Goal: Use online tool/utility: Utilize a website feature to perform a specific function

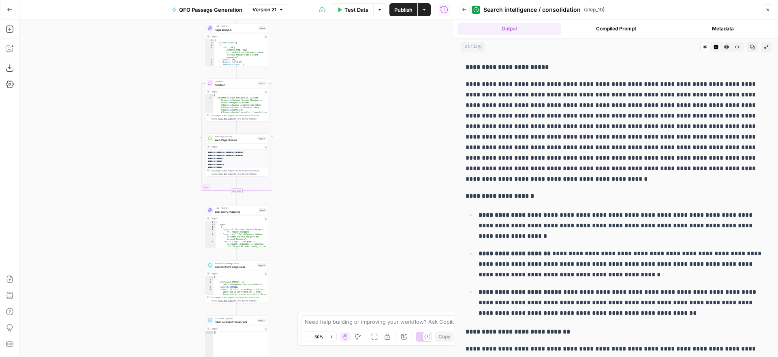
click at [10, 11] on icon "button" at bounding box center [10, 10] width 6 height 6
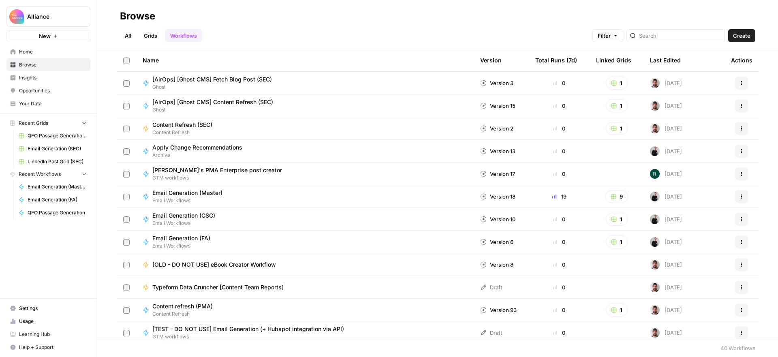
click at [130, 32] on link "All" at bounding box center [128, 35] width 16 height 13
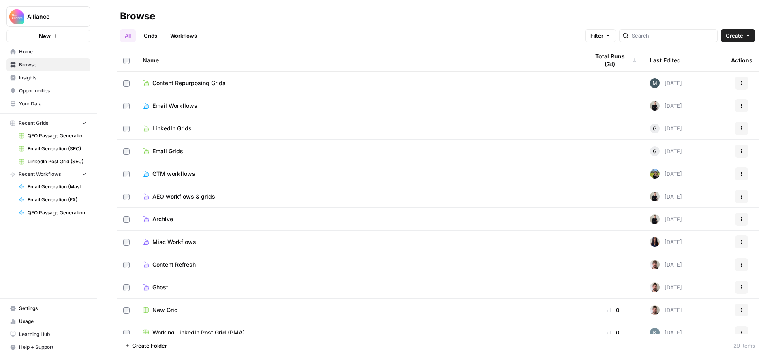
click at [211, 86] on span "Content Repurposing Grids" at bounding box center [188, 83] width 73 height 8
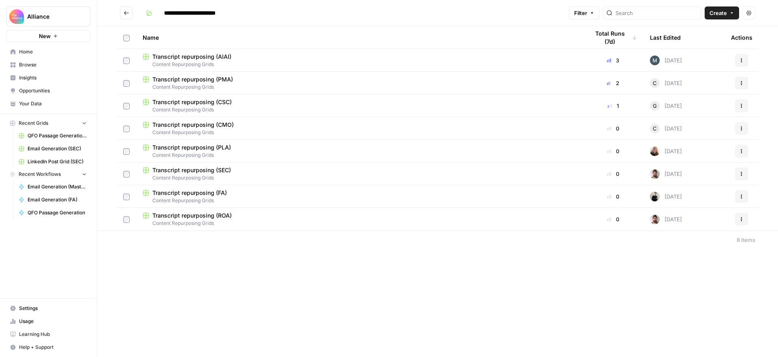
click at [394, 60] on div "Transcript repurposing (AIAI)" at bounding box center [359, 57] width 433 height 8
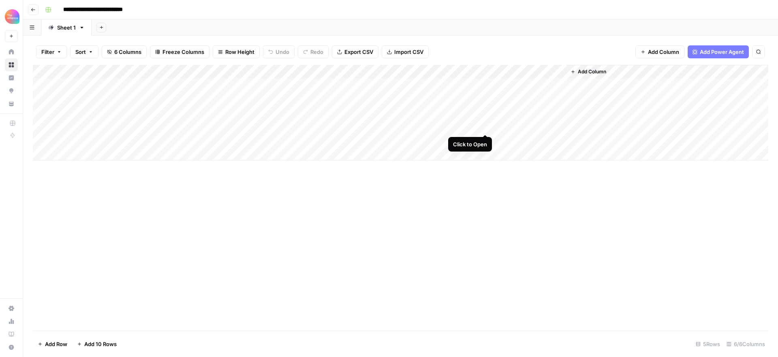
click at [486, 125] on div "Add Column" at bounding box center [400, 113] width 735 height 96
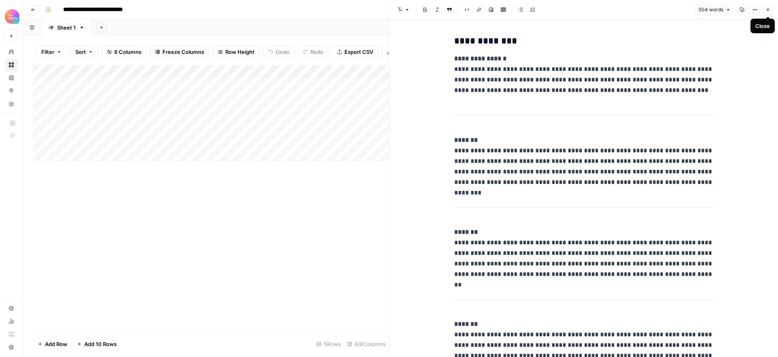
click at [767, 11] on icon "button" at bounding box center [767, 9] width 5 height 5
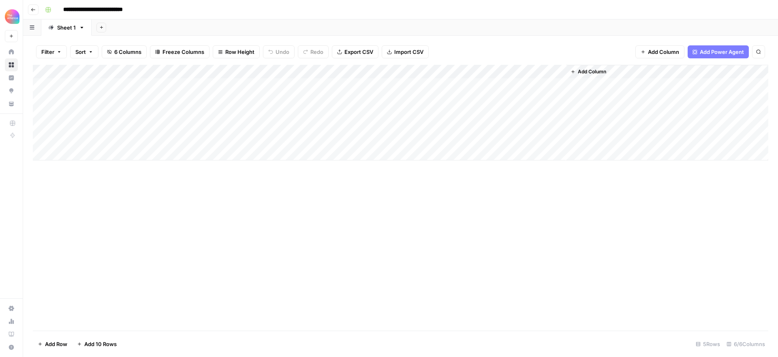
click at [32, 10] on icon "button" at bounding box center [33, 9] width 5 height 5
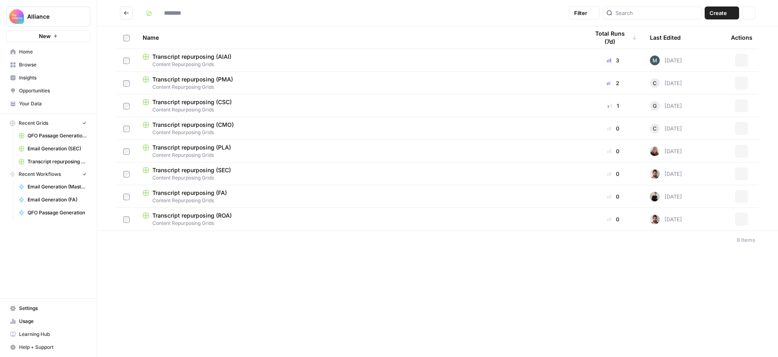
type input "**********"
click at [126, 12] on icon "Go back" at bounding box center [127, 13] width 6 height 6
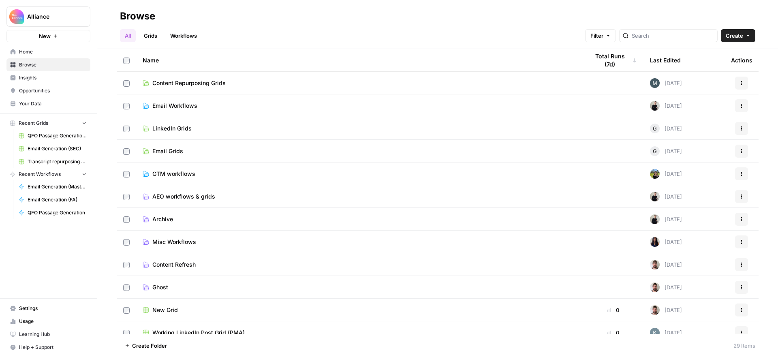
click at [189, 106] on span "Email Workflows" at bounding box center [174, 106] width 45 height 8
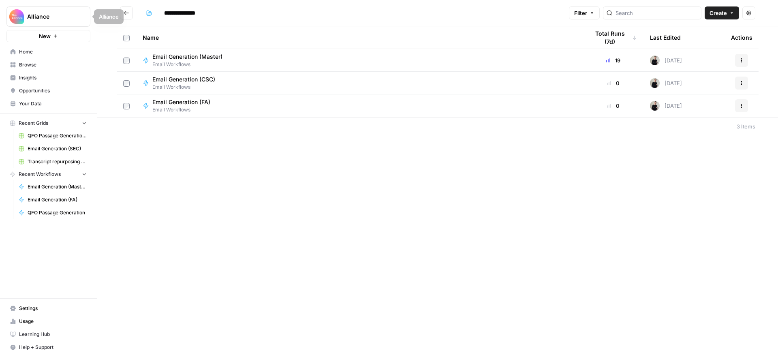
click at [126, 10] on icon "Go back" at bounding box center [127, 13] width 6 height 6
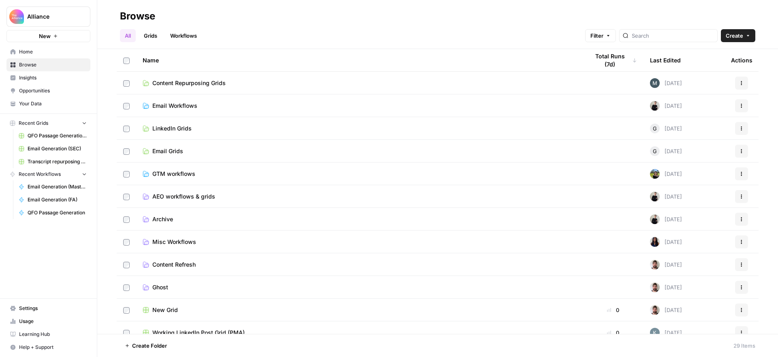
click at [188, 102] on span "Email Workflows" at bounding box center [174, 106] width 45 height 8
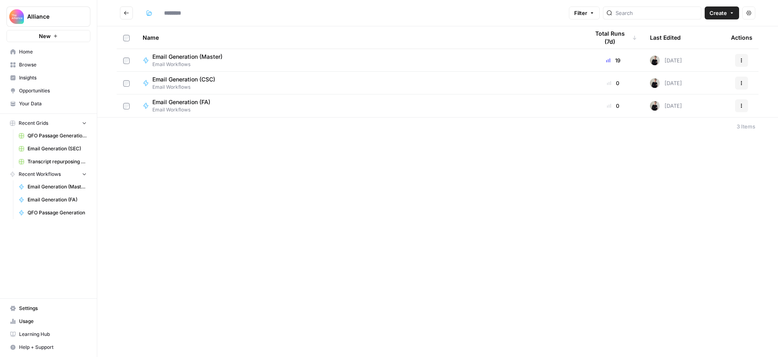
type input "**********"
click at [128, 12] on icon "Go back" at bounding box center [127, 13] width 6 height 6
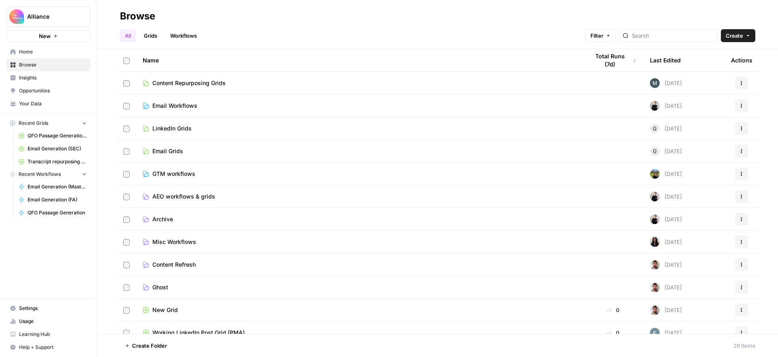
click at [170, 151] on span "Email Grids" at bounding box center [167, 151] width 31 height 8
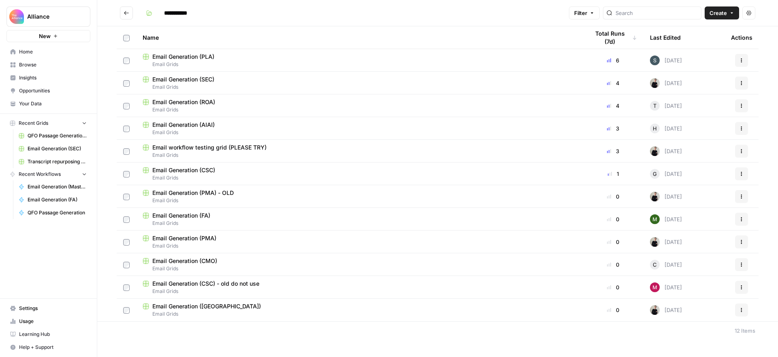
click at [304, 239] on div "Email Generation (PMA)" at bounding box center [359, 238] width 433 height 8
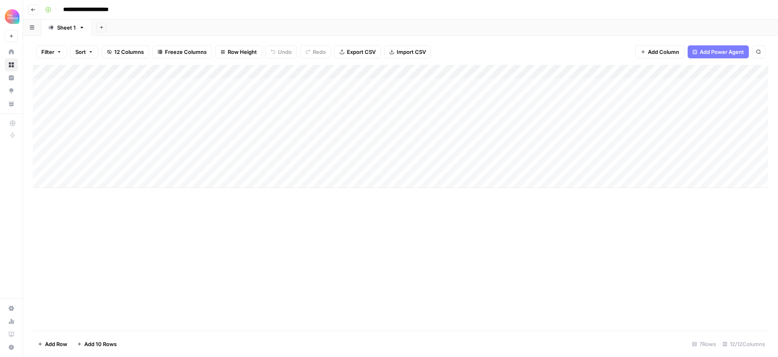
click at [696, 72] on div "Add Column" at bounding box center [400, 126] width 735 height 123
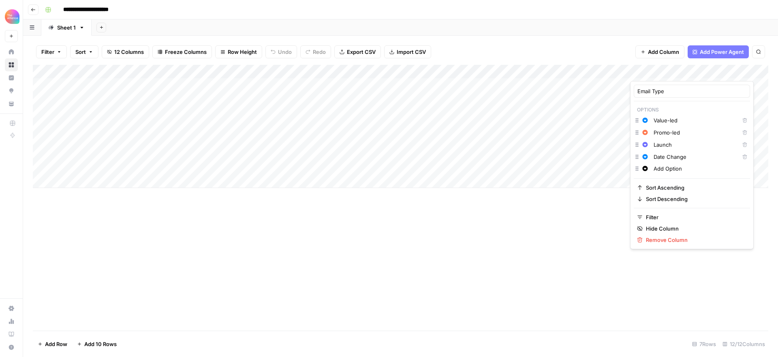
click at [671, 168] on input "Add Option" at bounding box center [699, 168] width 93 height 8
drag, startPoint x: 694, startPoint y: 168, endPoint x: 651, endPoint y: 168, distance: 42.5
click at [651, 168] on div "Add Option" at bounding box center [699, 168] width 97 height 9
type input "Insider"
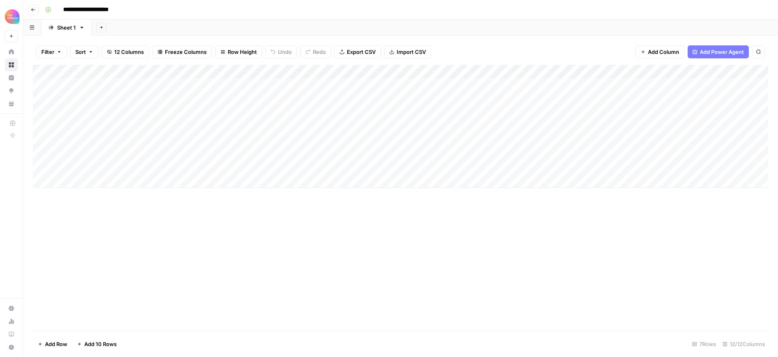
click at [744, 201] on div "Add Column" at bounding box center [400, 198] width 735 height 266
click at [32, 10] on icon "button" at bounding box center [33, 9] width 4 height 3
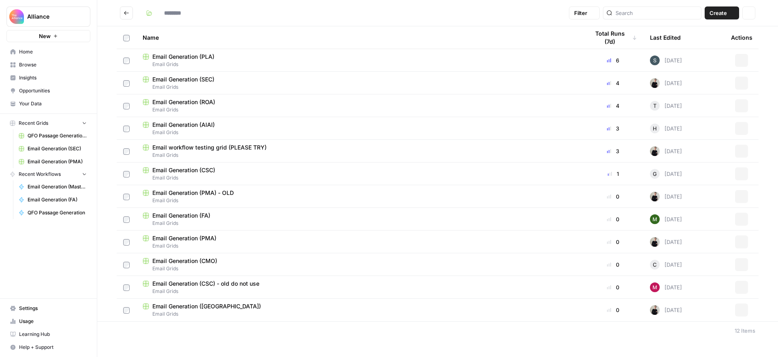
type input "**********"
click at [127, 12] on icon "Go back" at bounding box center [127, 13] width 6 height 6
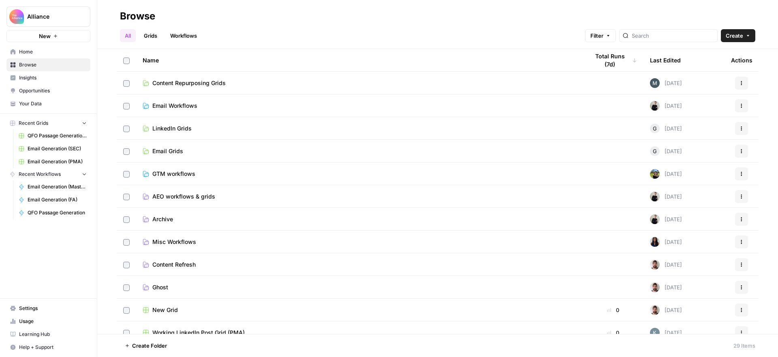
click at [170, 130] on span "LinkedIn Grids" at bounding box center [171, 128] width 39 height 8
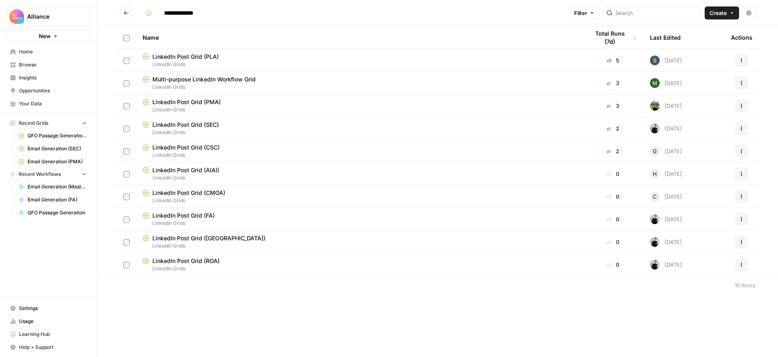
click at [319, 100] on div "LinkedIn Post Grid (PMA)" at bounding box center [359, 102] width 433 height 8
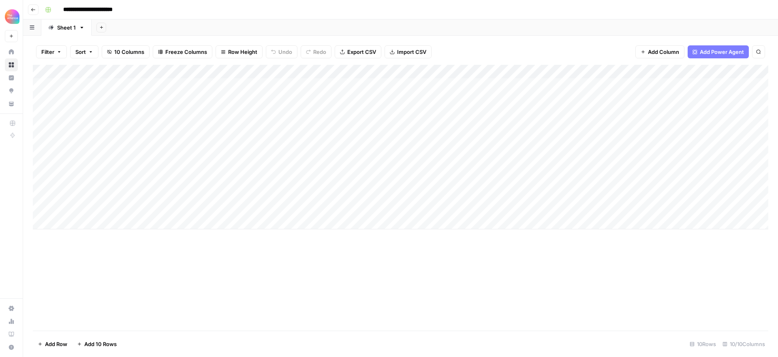
click at [33, 6] on button "Go back" at bounding box center [33, 9] width 11 height 11
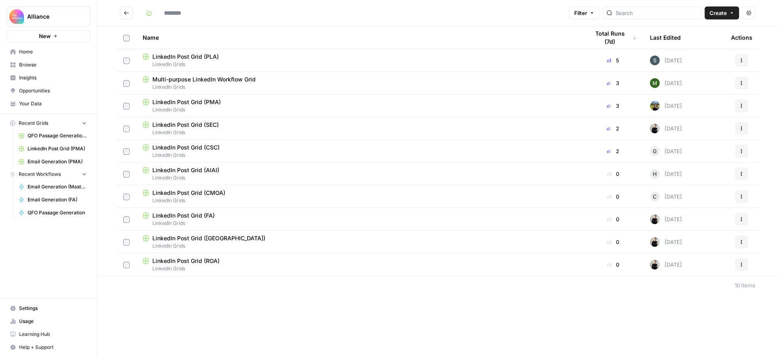
type input "**********"
click at [126, 13] on icon "Go back" at bounding box center [127, 13] width 6 height 6
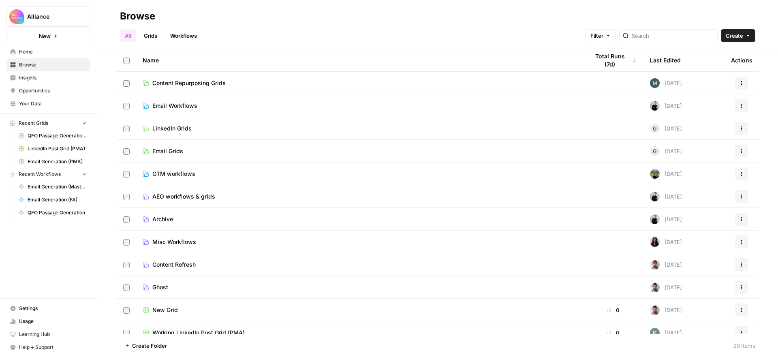
click at [168, 150] on span "Email Grids" at bounding box center [167, 151] width 31 height 8
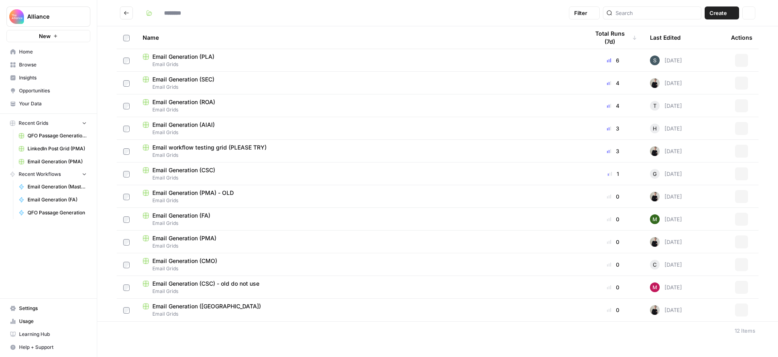
type input "**********"
click at [223, 232] on td "Email Generation (PMA) Email Grids" at bounding box center [359, 241] width 446 height 22
click at [223, 241] on div "Email Generation (PMA)" at bounding box center [359, 238] width 433 height 8
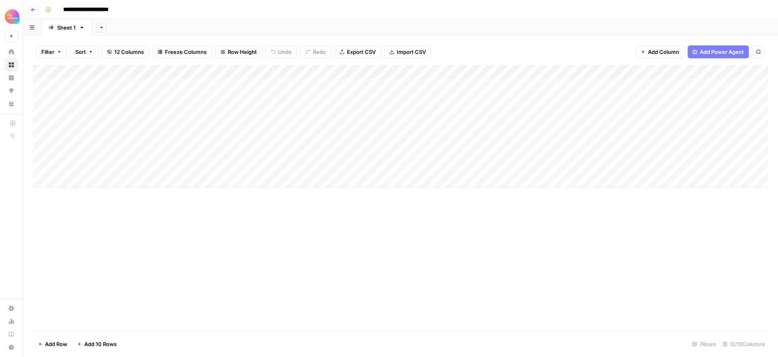
drag, startPoint x: 666, startPoint y: 185, endPoint x: 662, endPoint y: 183, distance: 4.2
click at [665, 184] on div "Add Column" at bounding box center [400, 126] width 735 height 123
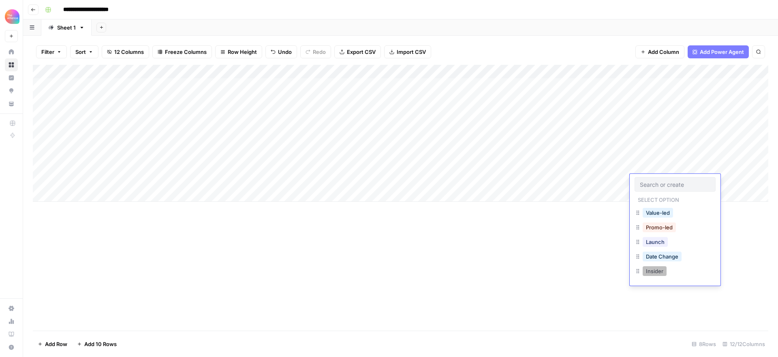
click at [658, 274] on button "Insider" at bounding box center [654, 271] width 24 height 10
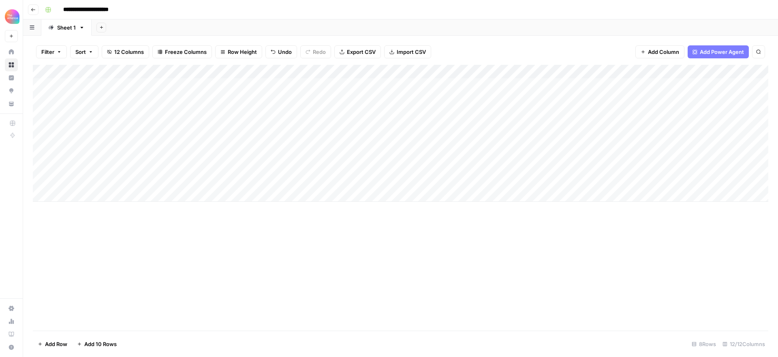
click at [33, 9] on icon "button" at bounding box center [33, 9] width 5 height 5
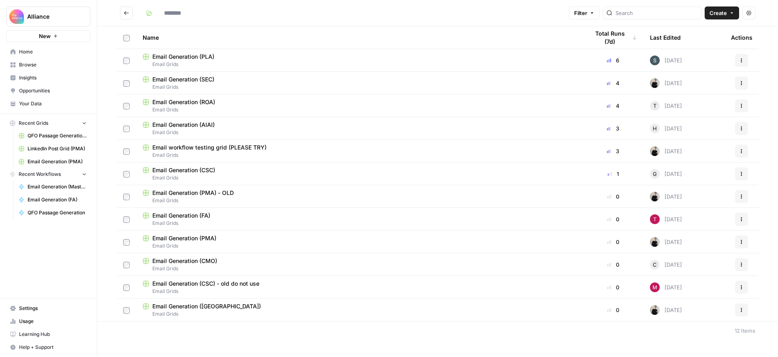
type input "**********"
click at [126, 13] on icon "Go back" at bounding box center [127, 13] width 6 height 6
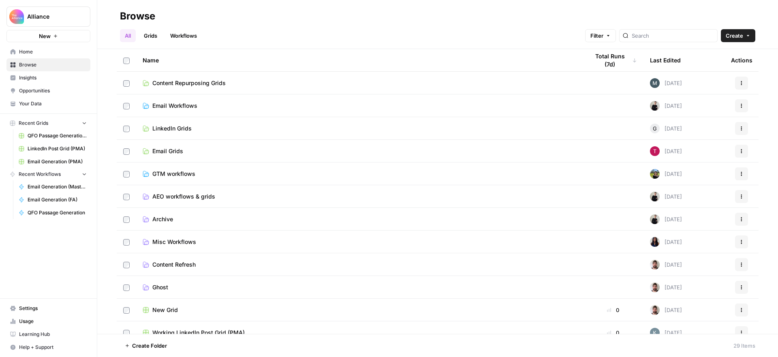
click at [200, 84] on span "Content Repurposing Grids" at bounding box center [188, 83] width 73 height 8
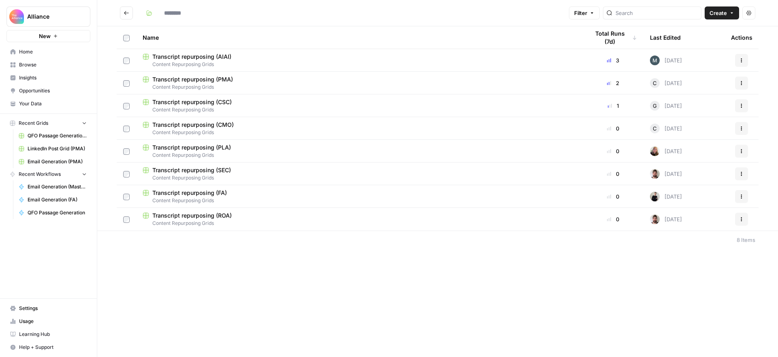
type input "**********"
click at [206, 82] on span "Transcript repurposing (PMA)" at bounding box center [192, 79] width 81 height 8
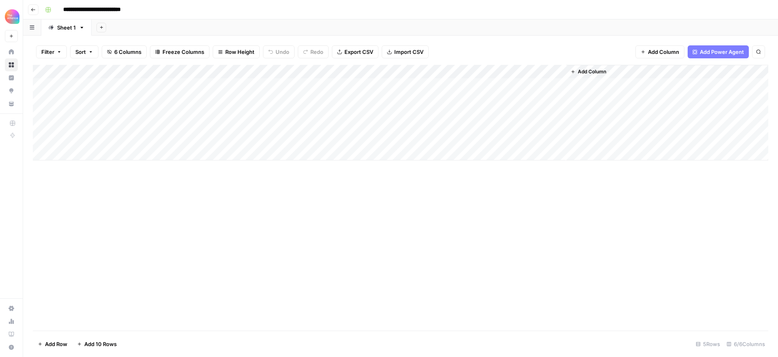
click at [582, 71] on span "Add Column" at bounding box center [591, 71] width 28 height 7
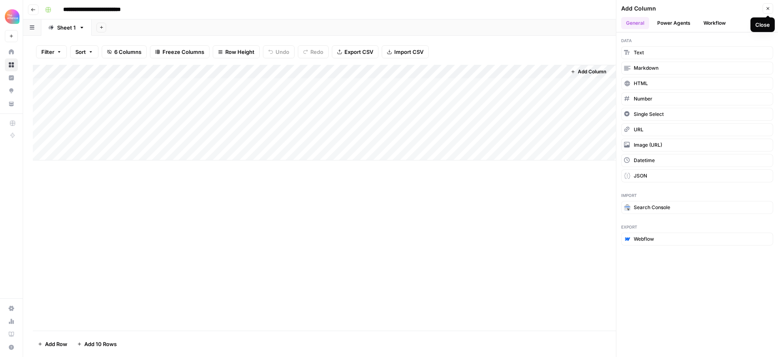
click at [765, 8] on icon "button" at bounding box center [767, 8] width 5 height 5
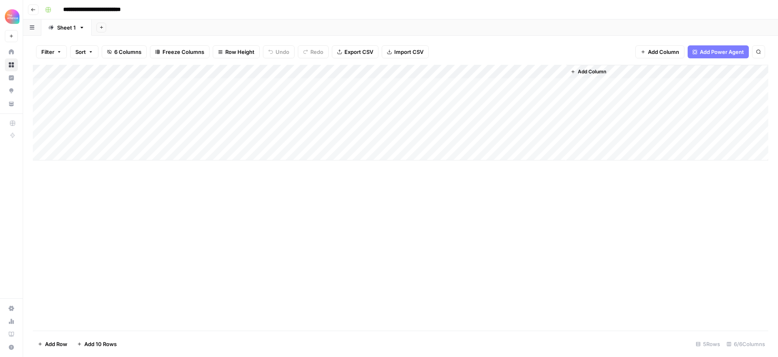
click at [32, 11] on icon "button" at bounding box center [33, 9] width 5 height 5
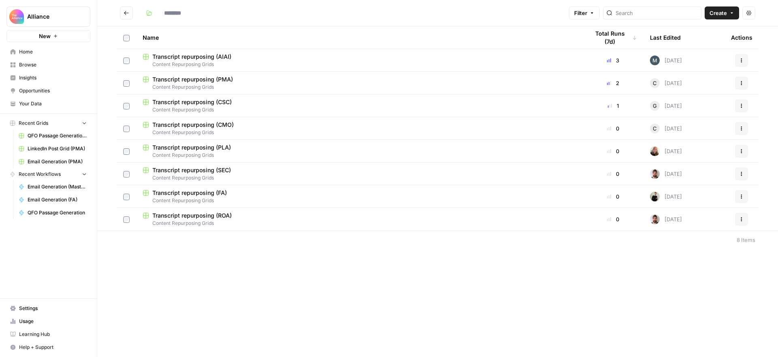
type input "**********"
click at [214, 191] on span "Transcript repurposing (FA)" at bounding box center [189, 193] width 75 height 8
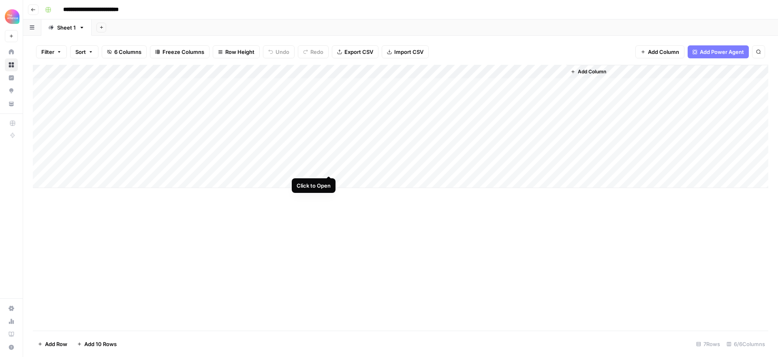
click at [326, 166] on div "Add Column" at bounding box center [400, 126] width 735 height 123
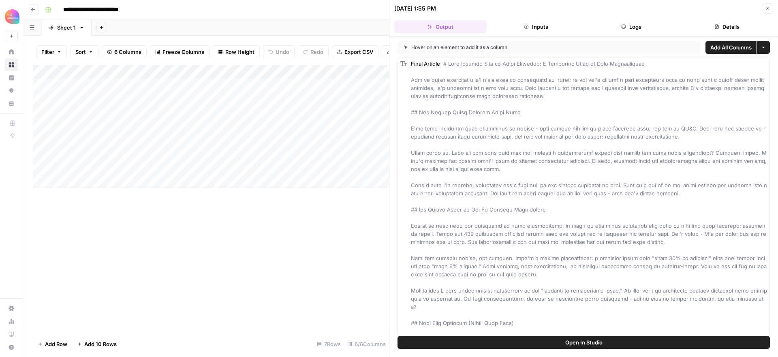
click at [615, 344] on button "Open In Studio" at bounding box center [583, 342] width 372 height 13
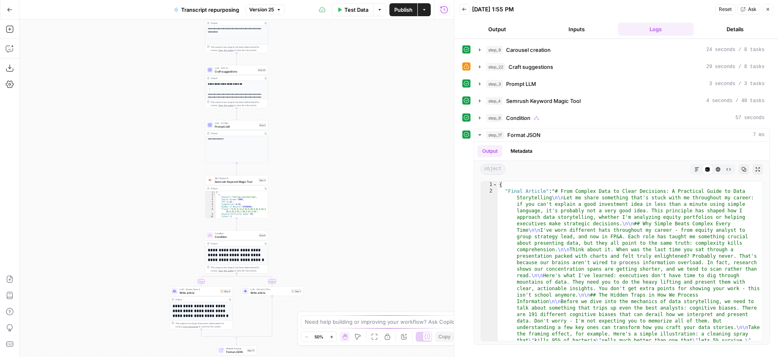
click at [766, 10] on icon "button" at bounding box center [767, 9] width 5 height 5
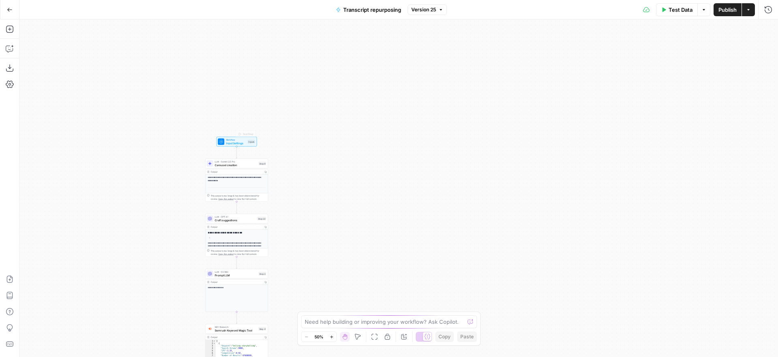
click at [236, 139] on span "Workflow" at bounding box center [236, 139] width 20 height 3
click at [607, 190] on span "Add Field" at bounding box center [605, 188] width 23 height 8
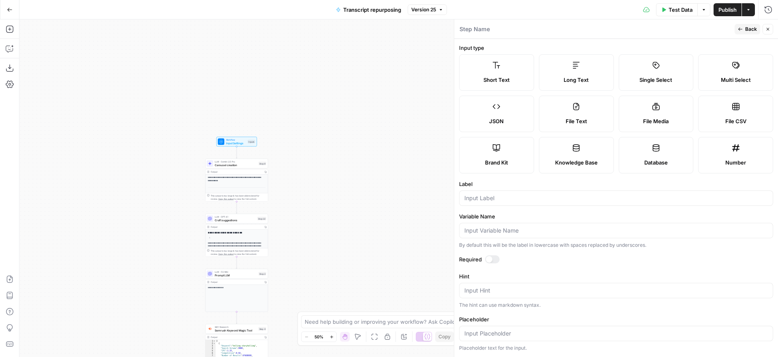
click at [651, 113] on label "File Media" at bounding box center [655, 114] width 75 height 36
type textarea "Supports .mp4, .mp3, .wav, .jpg, .png, .webp, .wma, .m4a file types"
click at [547, 200] on input "Label" at bounding box center [615, 198] width 303 height 8
type input "O"
type input "PDF"
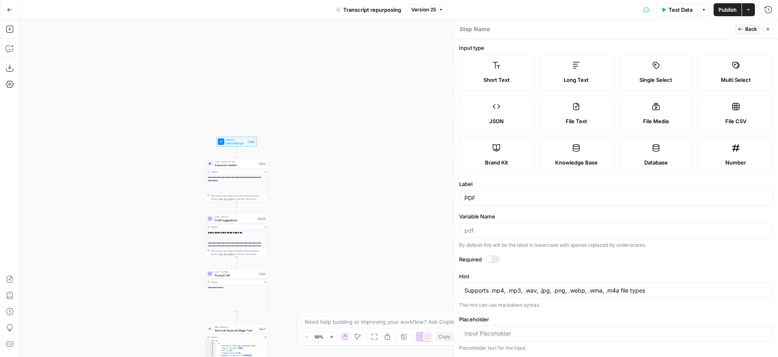
click at [745, 30] on span "Back" at bounding box center [751, 29] width 12 height 7
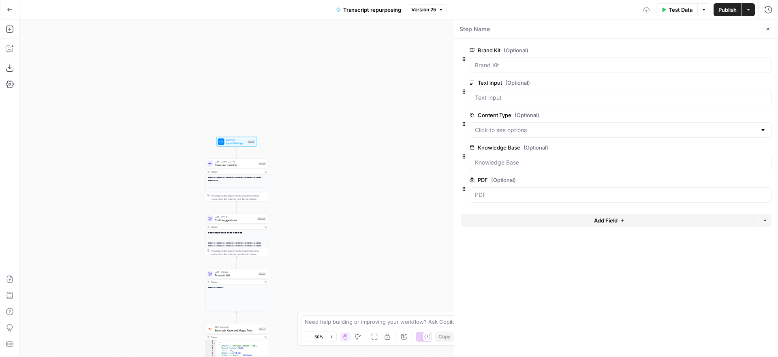
click at [769, 29] on span "Close" at bounding box center [769, 29] width 0 height 0
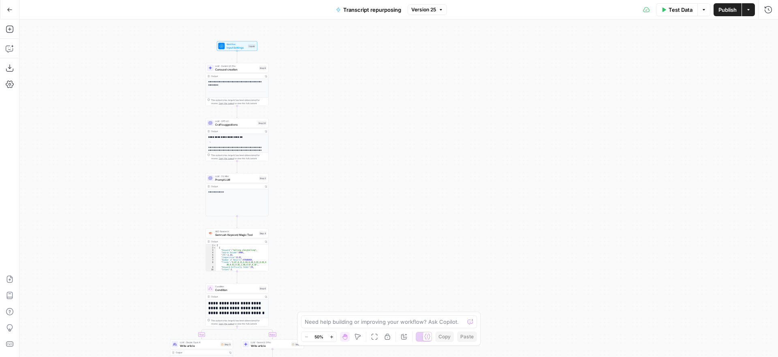
click at [243, 66] on span "LLM · Gemini 2.5 Pro" at bounding box center [236, 65] width 42 height 3
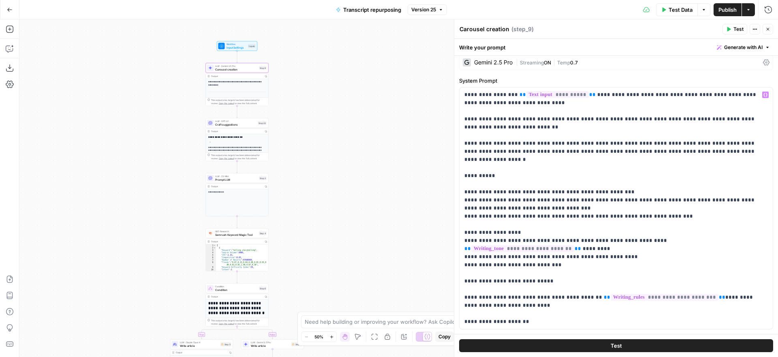
scroll to position [2, 0]
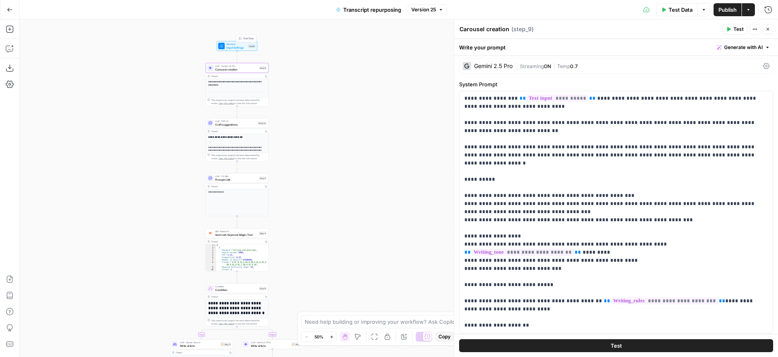
click at [243, 46] on span "Input Settings" at bounding box center [236, 47] width 20 height 4
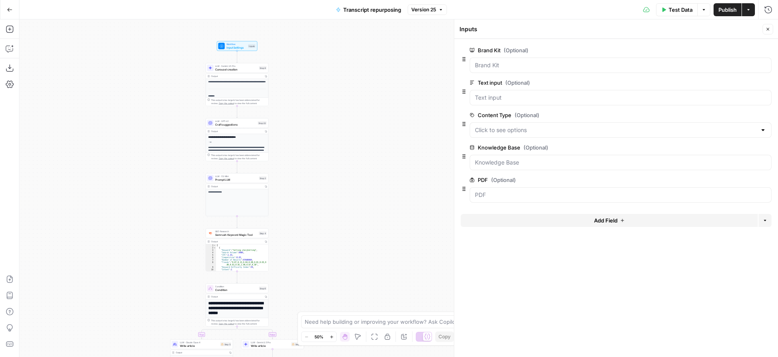
click at [522, 189] on div at bounding box center [620, 194] width 302 height 15
click at [244, 38] on span "Test Step" at bounding box center [248, 39] width 11 height 4
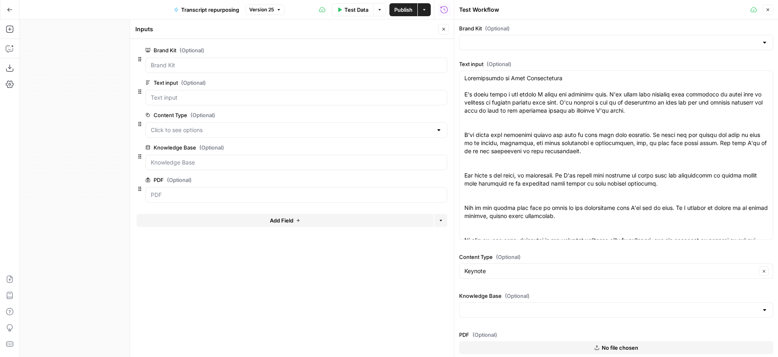
type input "Finance Alliance"
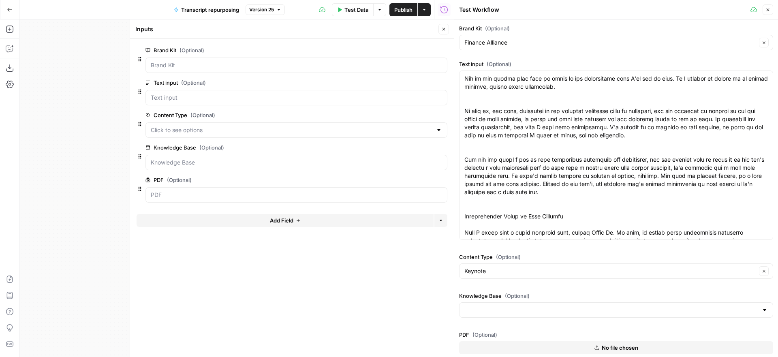
scroll to position [155, 0]
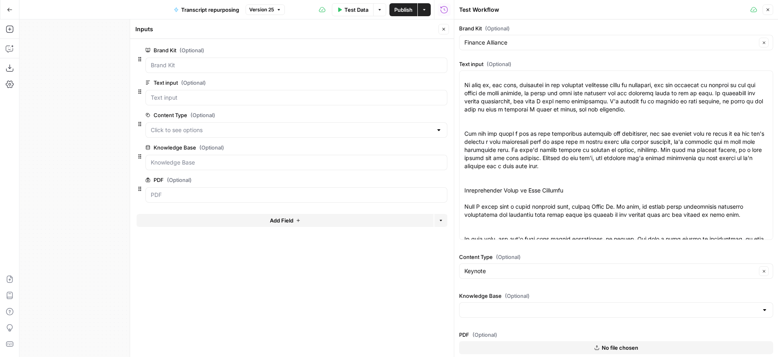
click at [613, 346] on span "No file chosen" at bounding box center [619, 347] width 36 height 8
click at [768, 7] on icon "button" at bounding box center [767, 9] width 5 height 5
